Goal: Check status: Check status

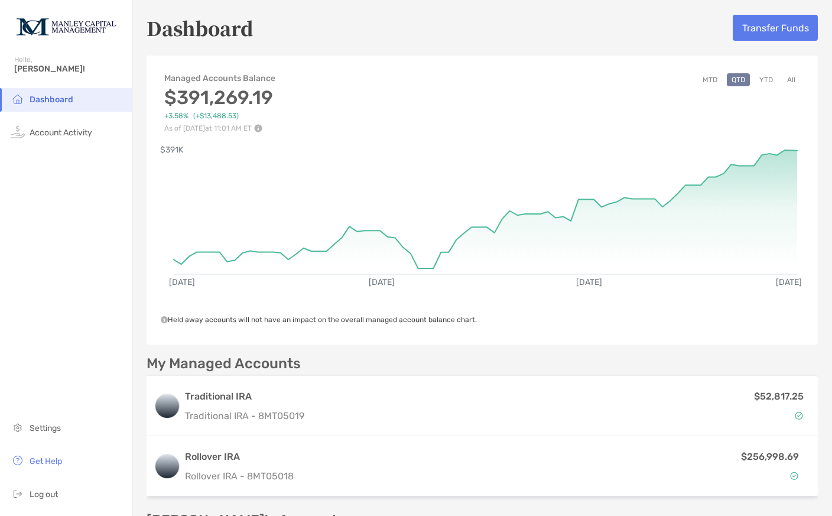
click at [796, 77] on button "All" at bounding box center [791, 79] width 18 height 13
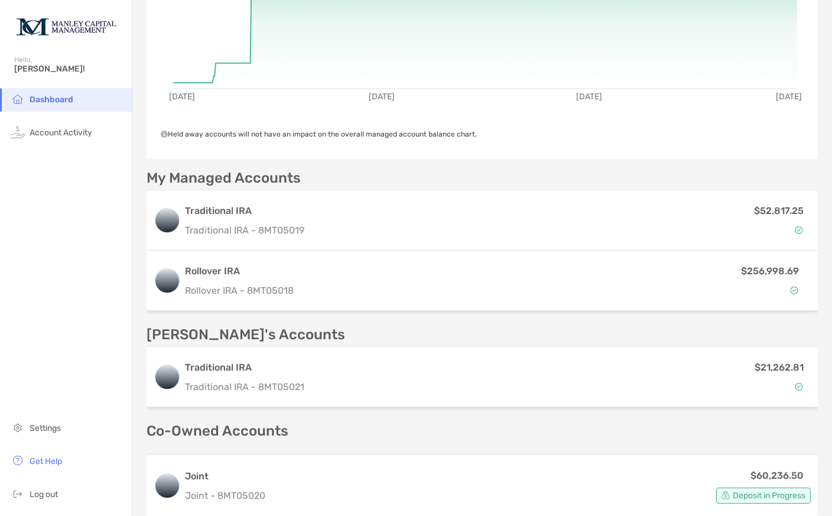
scroll to position [245, 0]
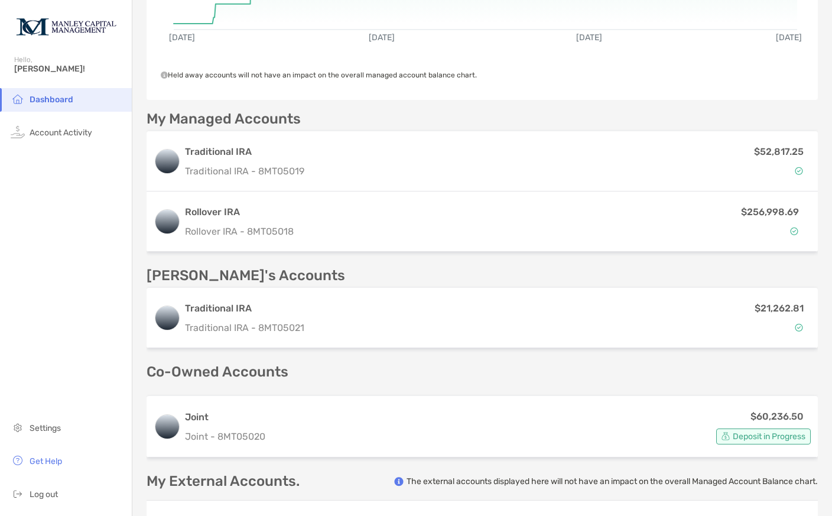
click at [662, 409] on div "$60,236.50 Deposit in Progress" at bounding box center [540, 426] width 541 height 35
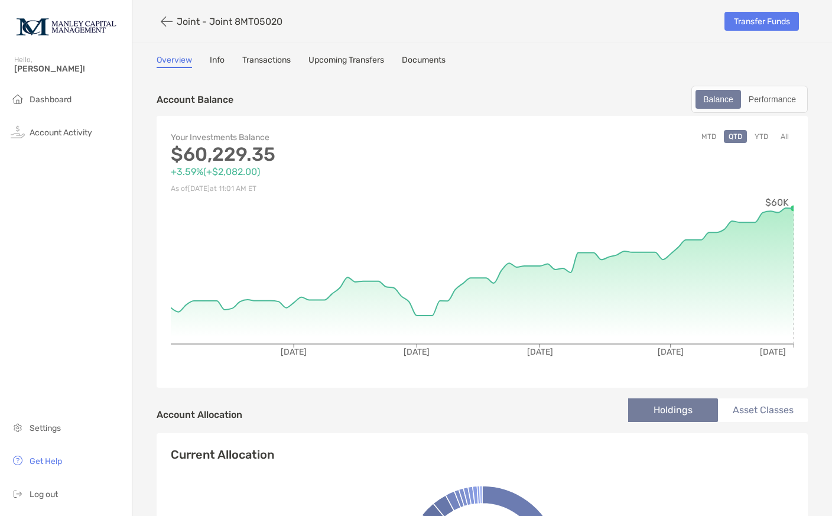
click at [782, 130] on button "All" at bounding box center [785, 136] width 18 height 13
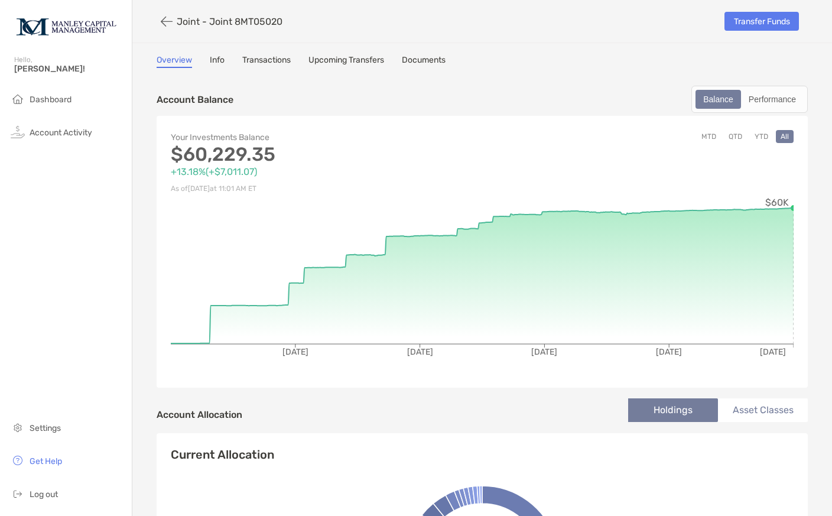
click at [776, 90] on label "Performance" at bounding box center [772, 99] width 63 height 19
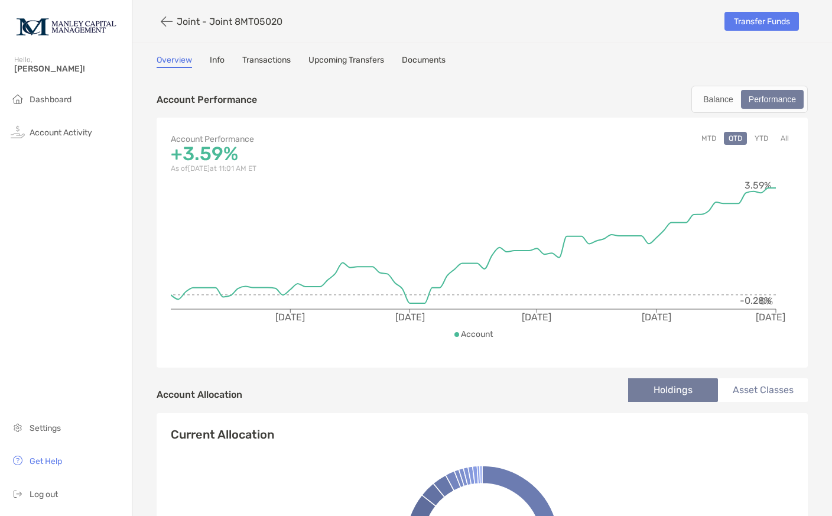
click at [789, 118] on div "Account Performance +3.59% As of [DATE] 11:01 AM ET MTD QTD YTD All [DATE] [DAT…" at bounding box center [482, 243] width 651 height 250
click at [780, 132] on button "All" at bounding box center [785, 138] width 18 height 13
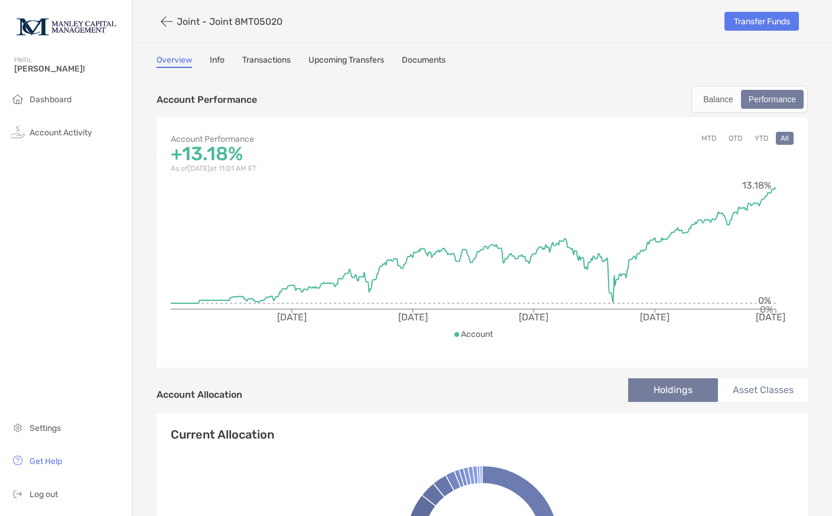
click at [168, 23] on icon "button" at bounding box center [167, 22] width 12 height 14
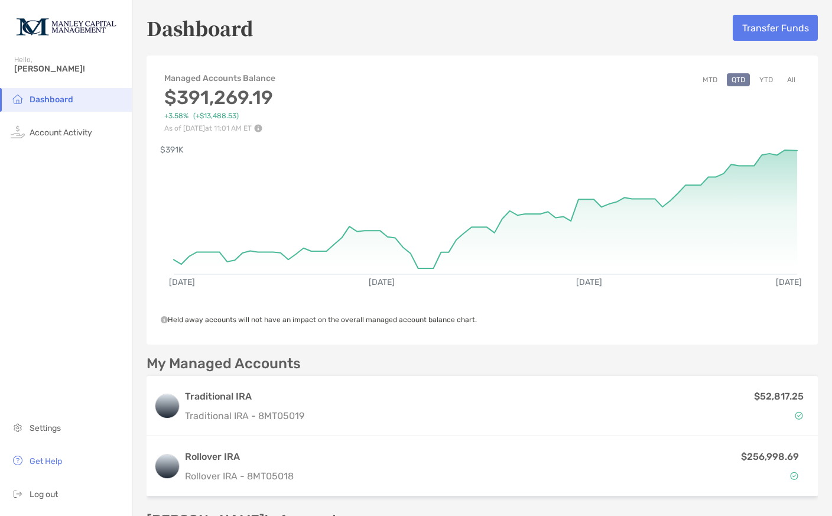
click at [760, 470] on div "$256,998.69" at bounding box center [693, 466] width 224 height 34
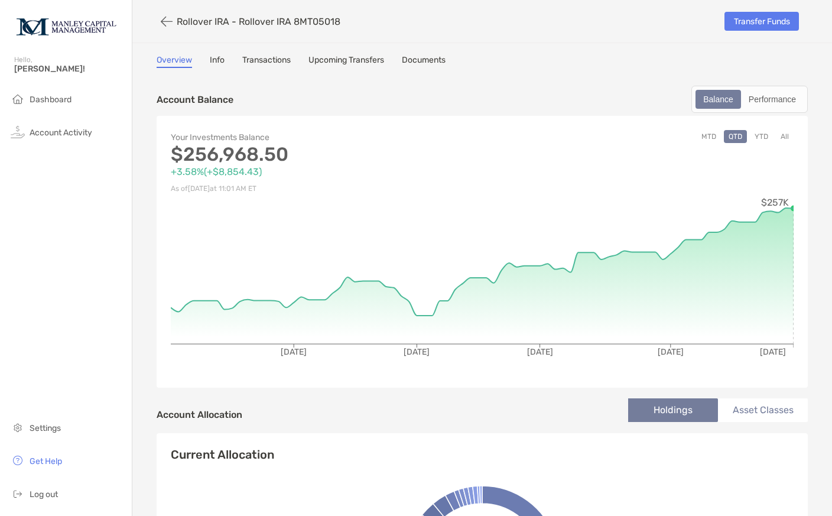
click at [768, 102] on div "Performance" at bounding box center [772, 99] width 60 height 17
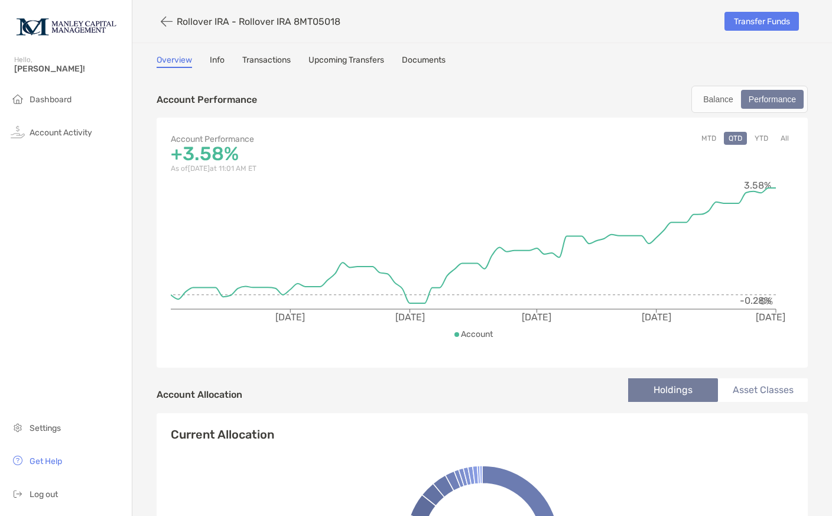
click at [799, 135] on div "Account Performance +3.58% As of [DATE] 11:01 AM ET MTD QTD YTD All [DATE] [DAT…" at bounding box center [482, 243] width 651 height 250
click at [789, 139] on button "All" at bounding box center [785, 138] width 18 height 13
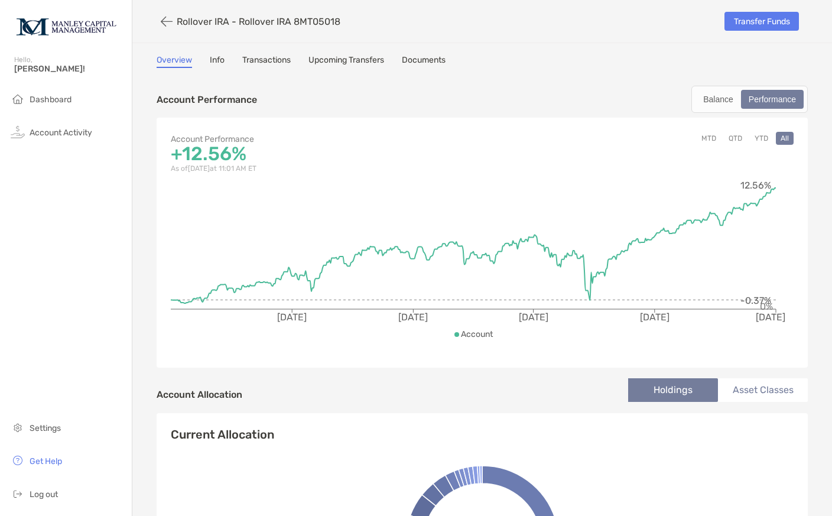
click at [175, 23] on button "button" at bounding box center [167, 22] width 20 height 22
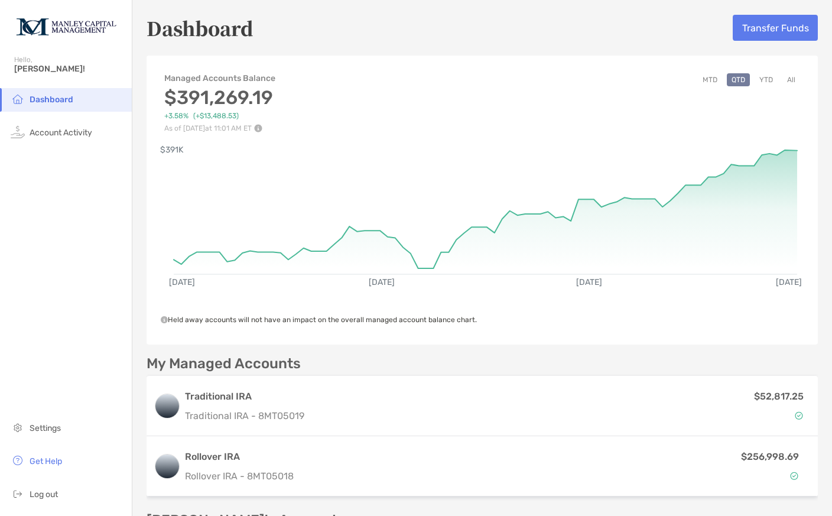
click at [774, 400] on p "$52,817.25" at bounding box center [779, 396] width 50 height 15
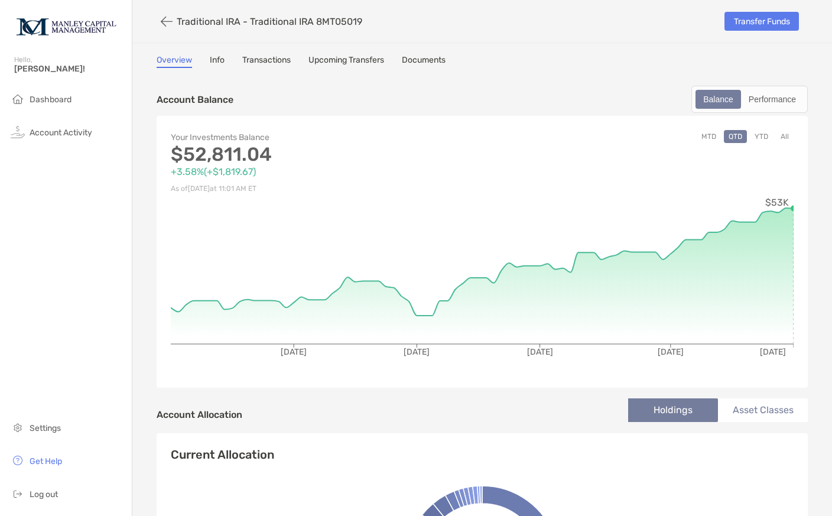
click at [773, 99] on div "Performance" at bounding box center [772, 99] width 60 height 17
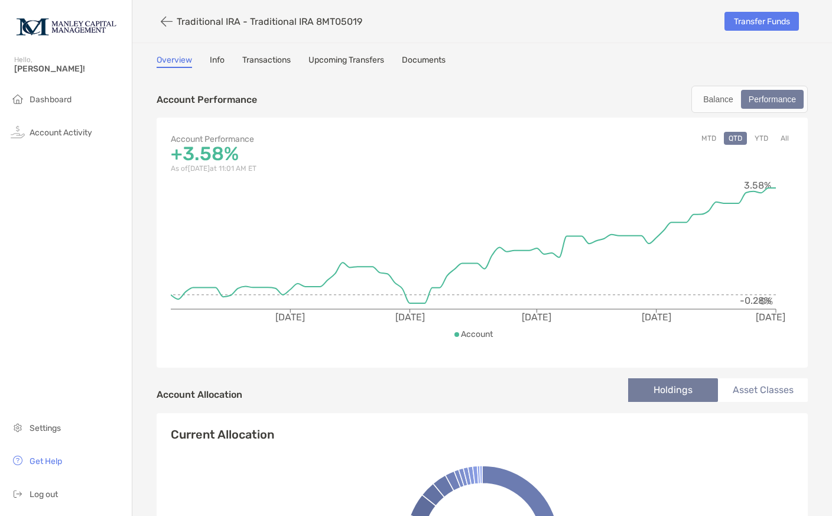
click at [789, 139] on button "All" at bounding box center [785, 138] width 18 height 13
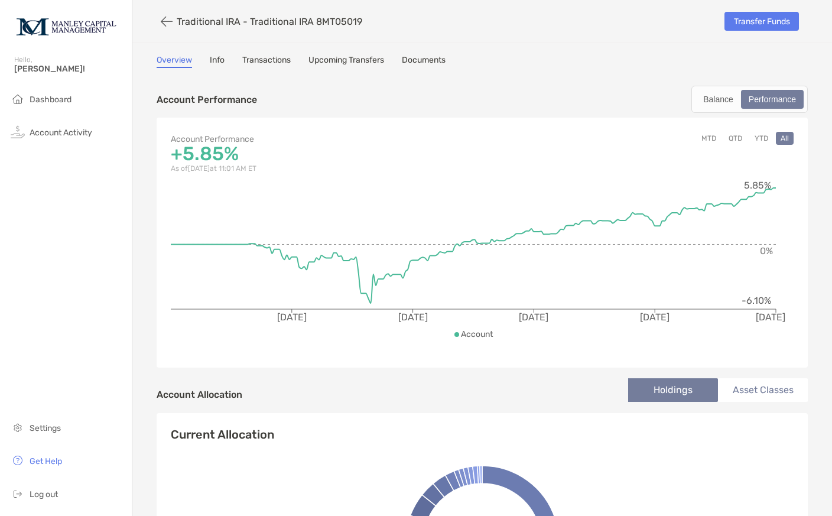
click at [183, 16] on p "Traditional IRA - Traditional IRA 8MT05019" at bounding box center [269, 21] width 185 height 11
click at [176, 28] on button "button" at bounding box center [167, 22] width 20 height 22
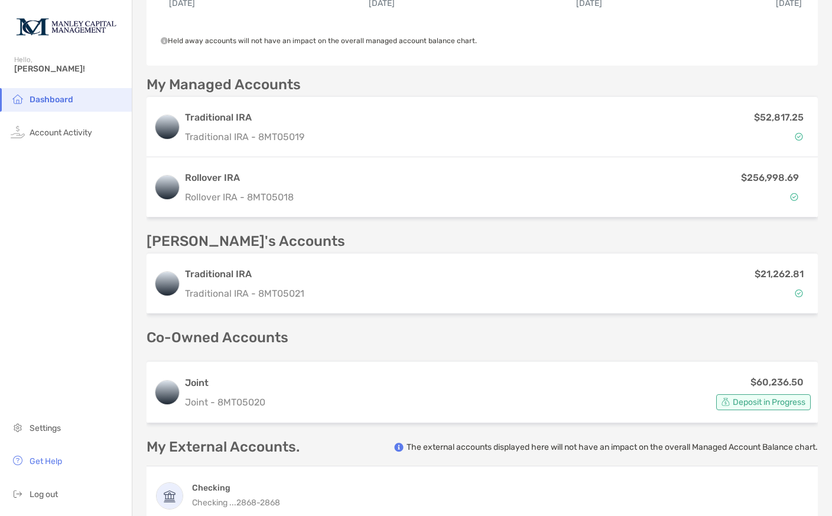
scroll to position [306, 0]
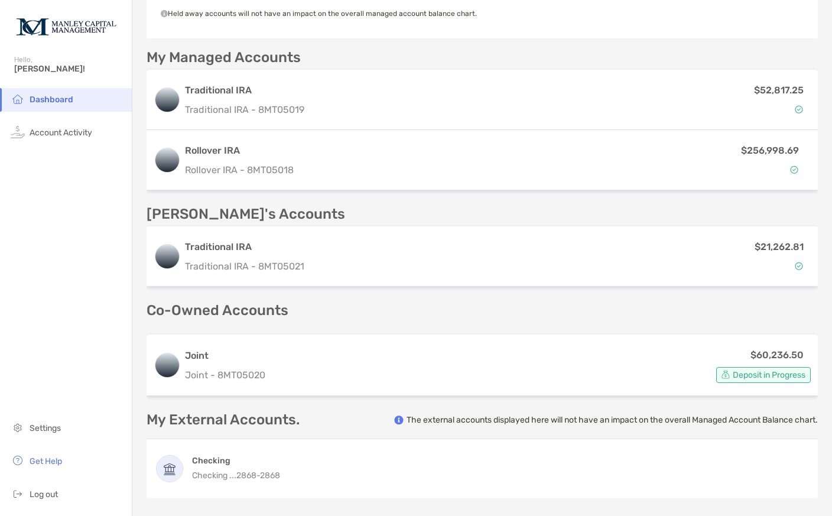
click at [776, 257] on div "$21,262.81" at bounding box center [560, 256] width 502 height 34
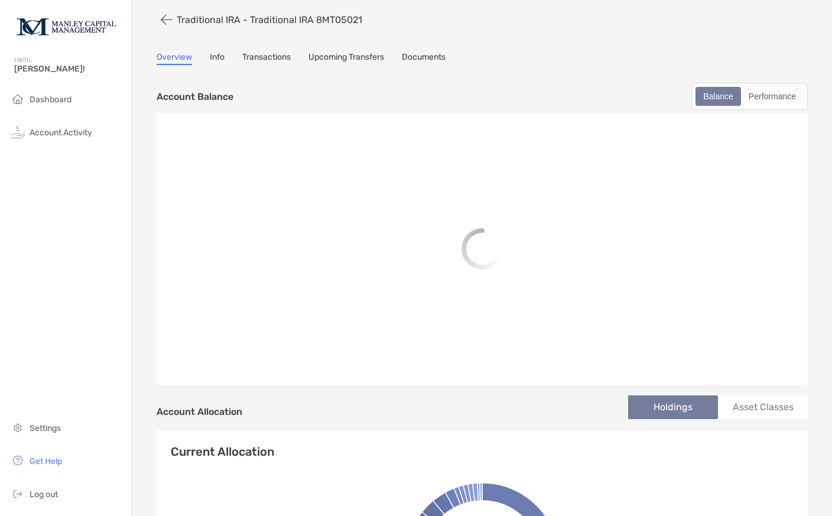
click at [769, 96] on div "Performance" at bounding box center [772, 96] width 60 height 17
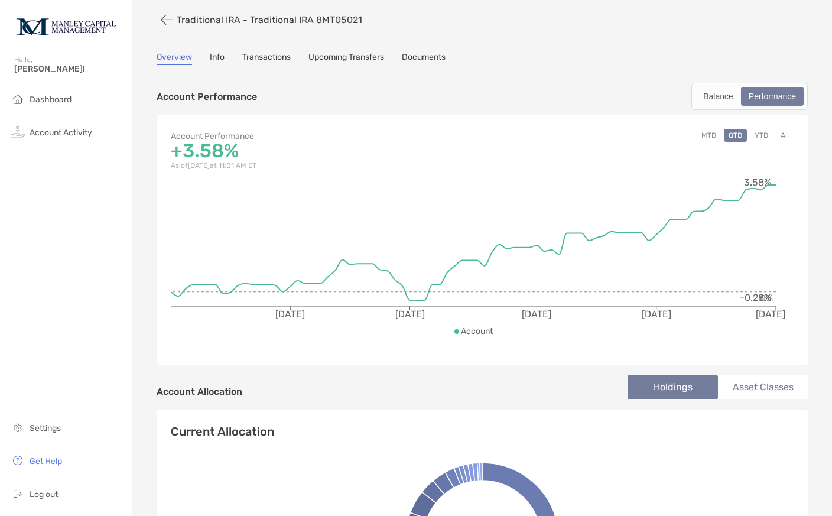
click at [784, 142] on button "All" at bounding box center [785, 135] width 18 height 13
